Goal: Task Accomplishment & Management: Use online tool/utility

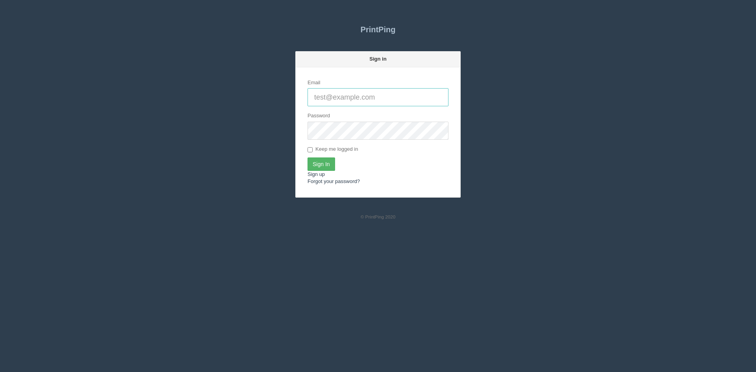
type input "[PERSON_NAME][EMAIL_ADDRESS][DOMAIN_NAME]"
click at [329, 163] on input "Sign In" at bounding box center [322, 164] width 28 height 13
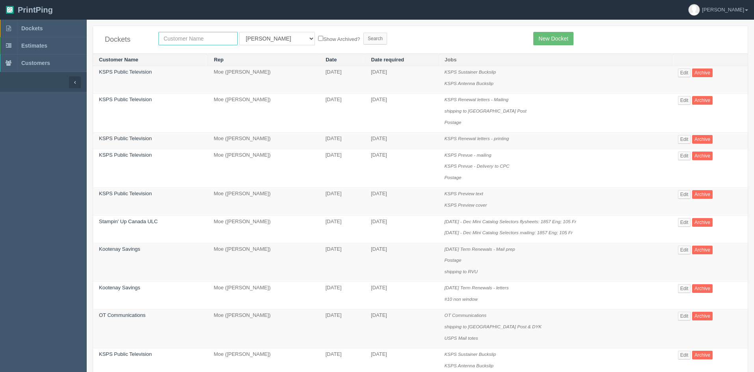
click at [182, 43] on input "text" at bounding box center [197, 38] width 79 height 13
type input "minute man"
click at [363, 38] on input "Search" at bounding box center [375, 39] width 24 height 12
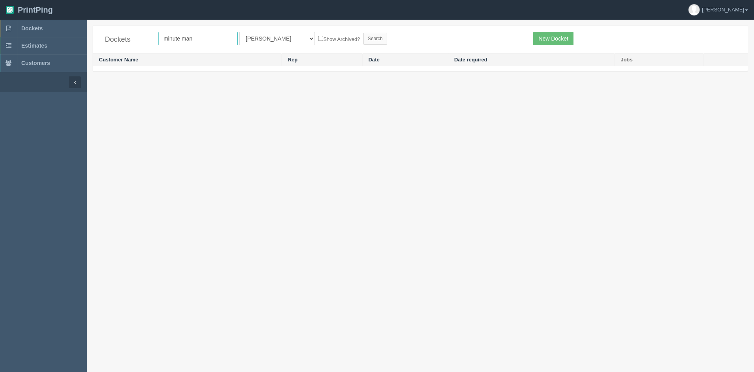
click at [184, 39] on input "minute man" at bounding box center [197, 38] width 79 height 13
type input "minuteman"
click at [363, 34] on input "Search" at bounding box center [375, 39] width 24 height 12
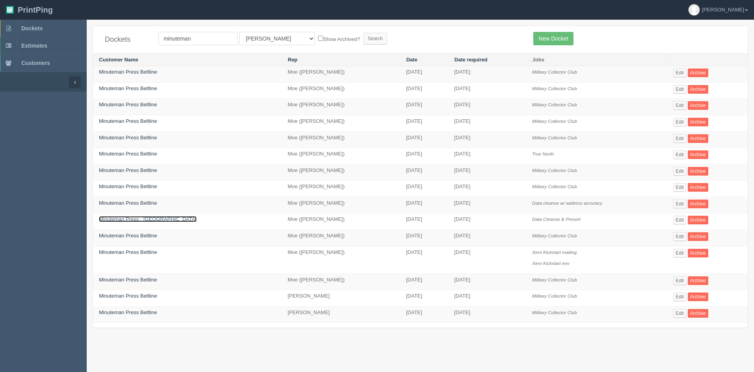
click at [150, 217] on link "Minuteman Press - [GEOGRAPHIC_DATA]" at bounding box center [148, 219] width 98 height 6
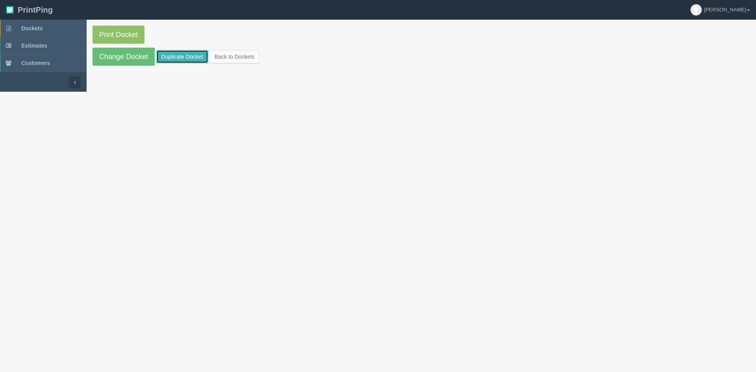
click at [176, 57] on link "Duplicate Docket" at bounding box center [182, 56] width 52 height 13
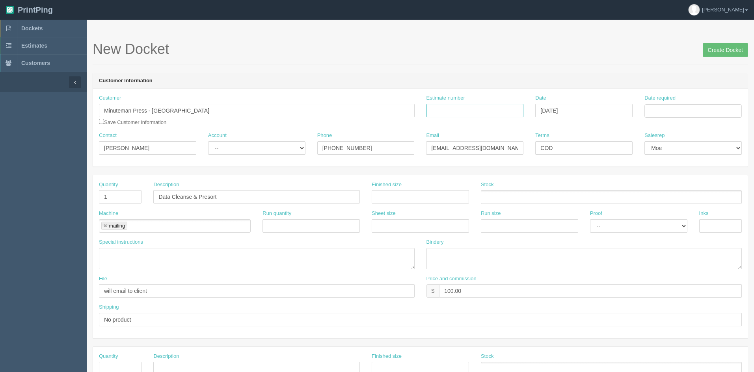
click at [442, 111] on input "Estimate number" at bounding box center [474, 110] width 97 height 13
click at [660, 111] on input "Date required" at bounding box center [692, 110] width 97 height 13
click at [658, 189] on td "18" at bounding box center [662, 186] width 11 height 11
click at [704, 174] on td "15" at bounding box center [704, 174] width 9 height 11
type input "August 15, 2025"
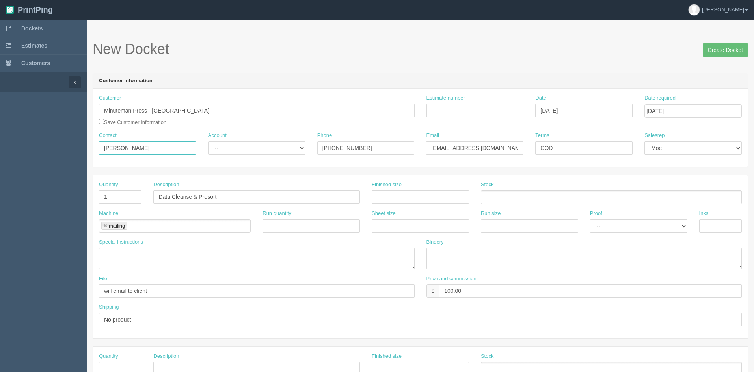
type input "Dan"
drag, startPoint x: 485, startPoint y: 291, endPoint x: 408, endPoint y: 282, distance: 77.4
click at [409, 282] on div "File will email to client Price and commission $ 100.00" at bounding box center [420, 289] width 654 height 29
type input "150.00"
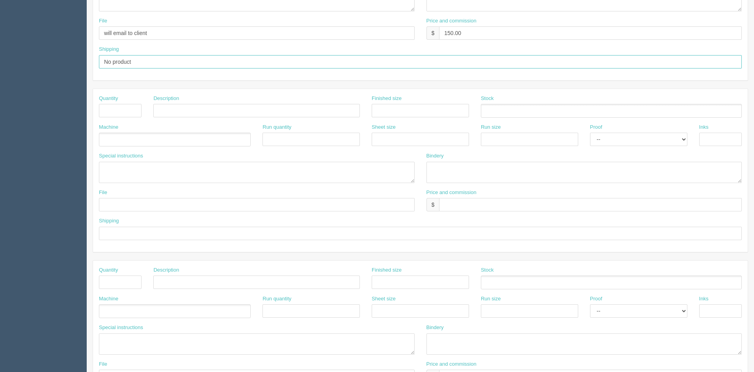
scroll to position [343, 0]
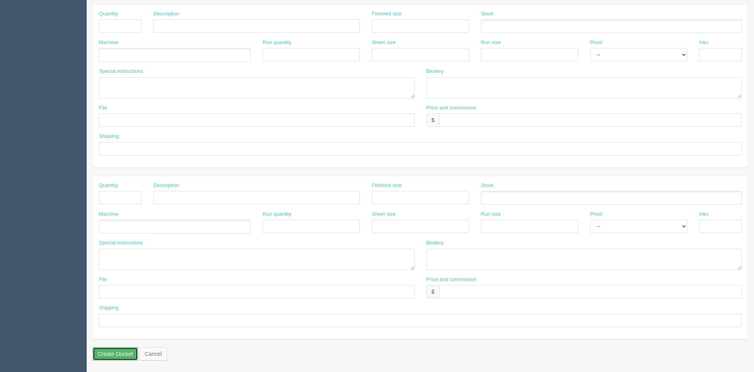
click at [125, 355] on input "Create Docket" at bounding box center [115, 353] width 45 height 13
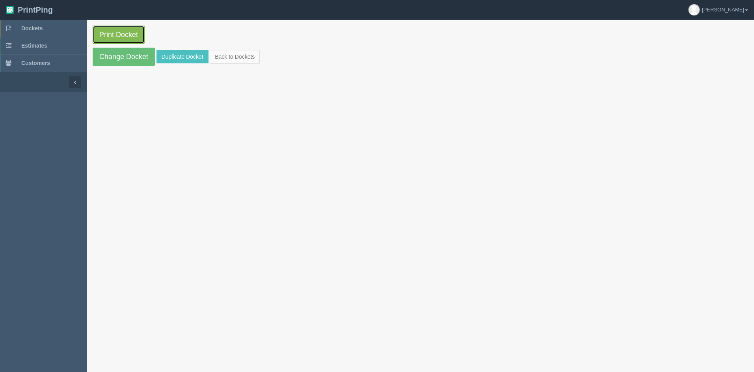
click at [121, 31] on link "Print Docket" at bounding box center [119, 35] width 52 height 18
